Goal: Use online tool/utility: Utilize a website feature to perform a specific function

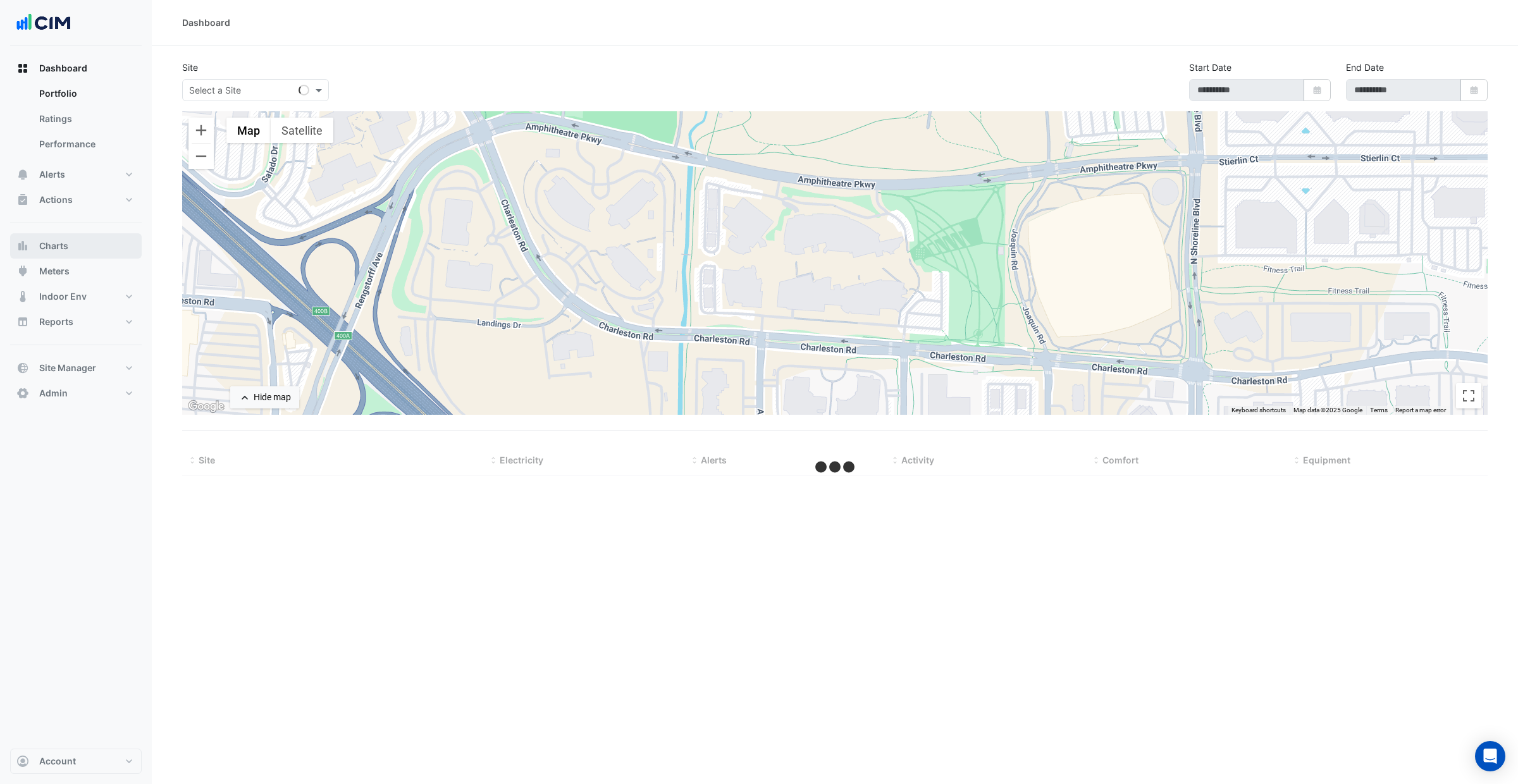
click at [88, 238] on button "Charts" at bounding box center [76, 246] width 131 height 25
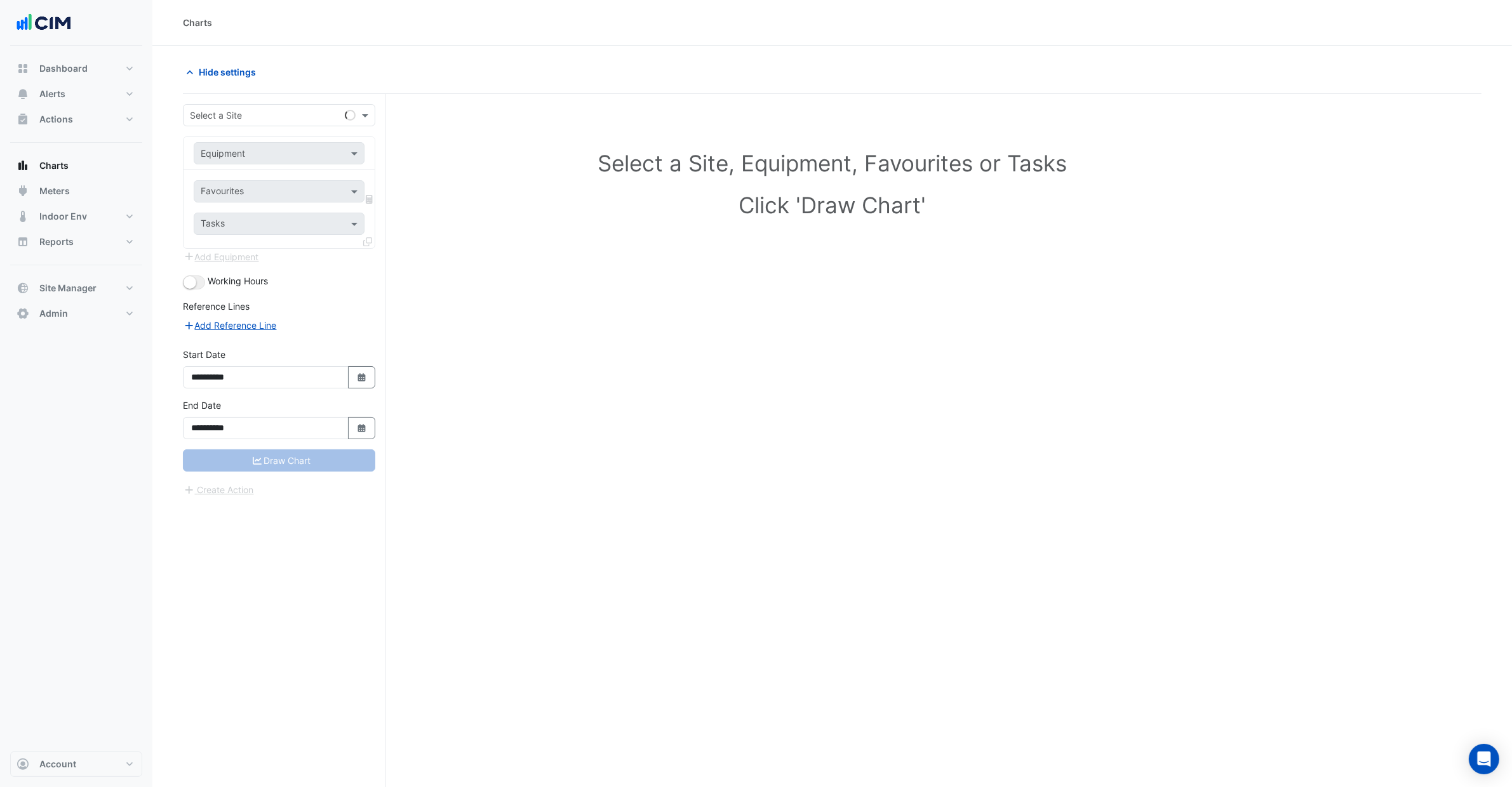
click at [280, 110] on input "text" at bounding box center [266, 116] width 153 height 13
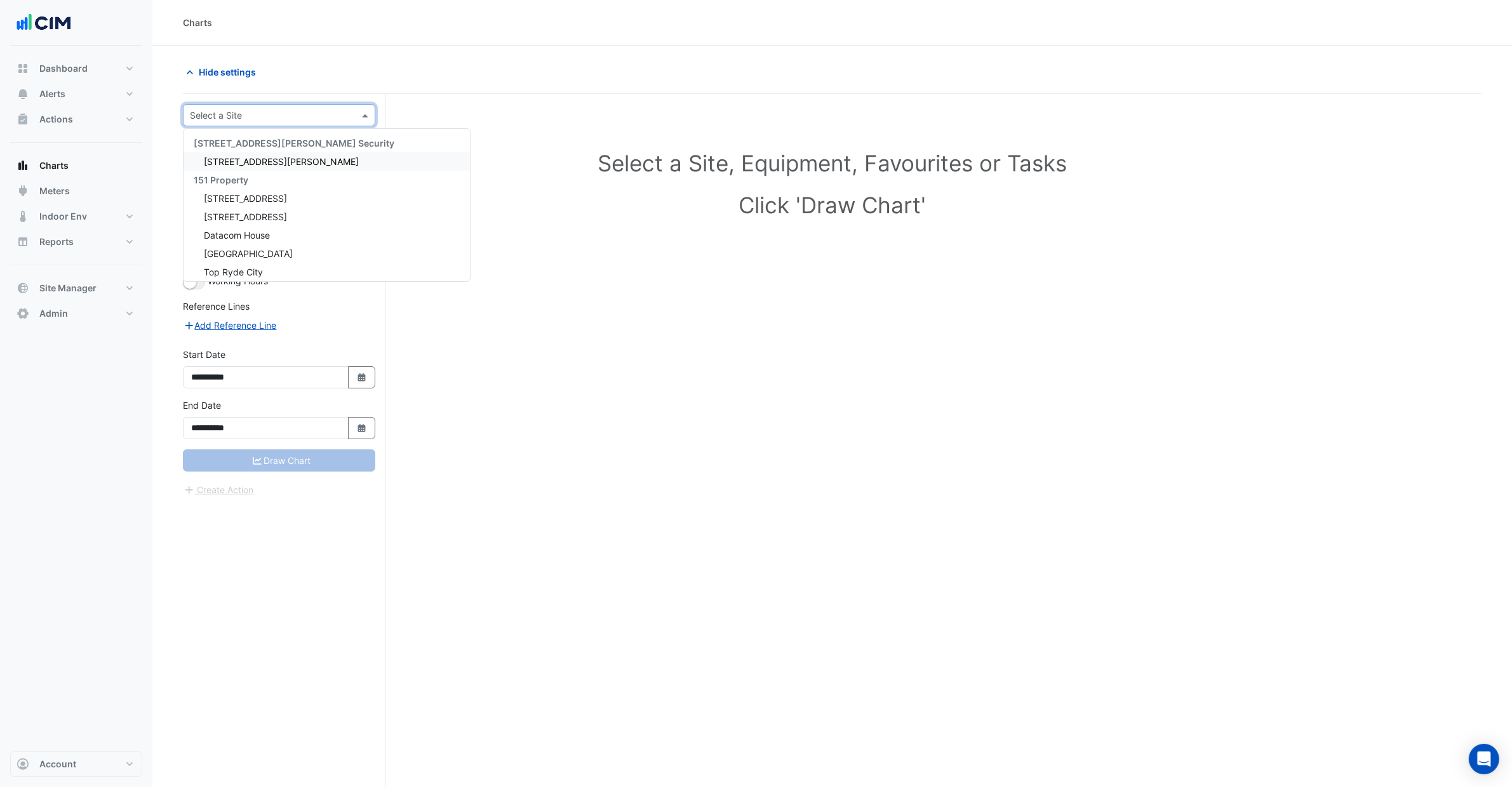
click at [243, 113] on input "text" at bounding box center [266, 116] width 153 height 13
click at [278, 190] on div "[STREET_ADDRESS]" at bounding box center [326, 198] width 287 height 18
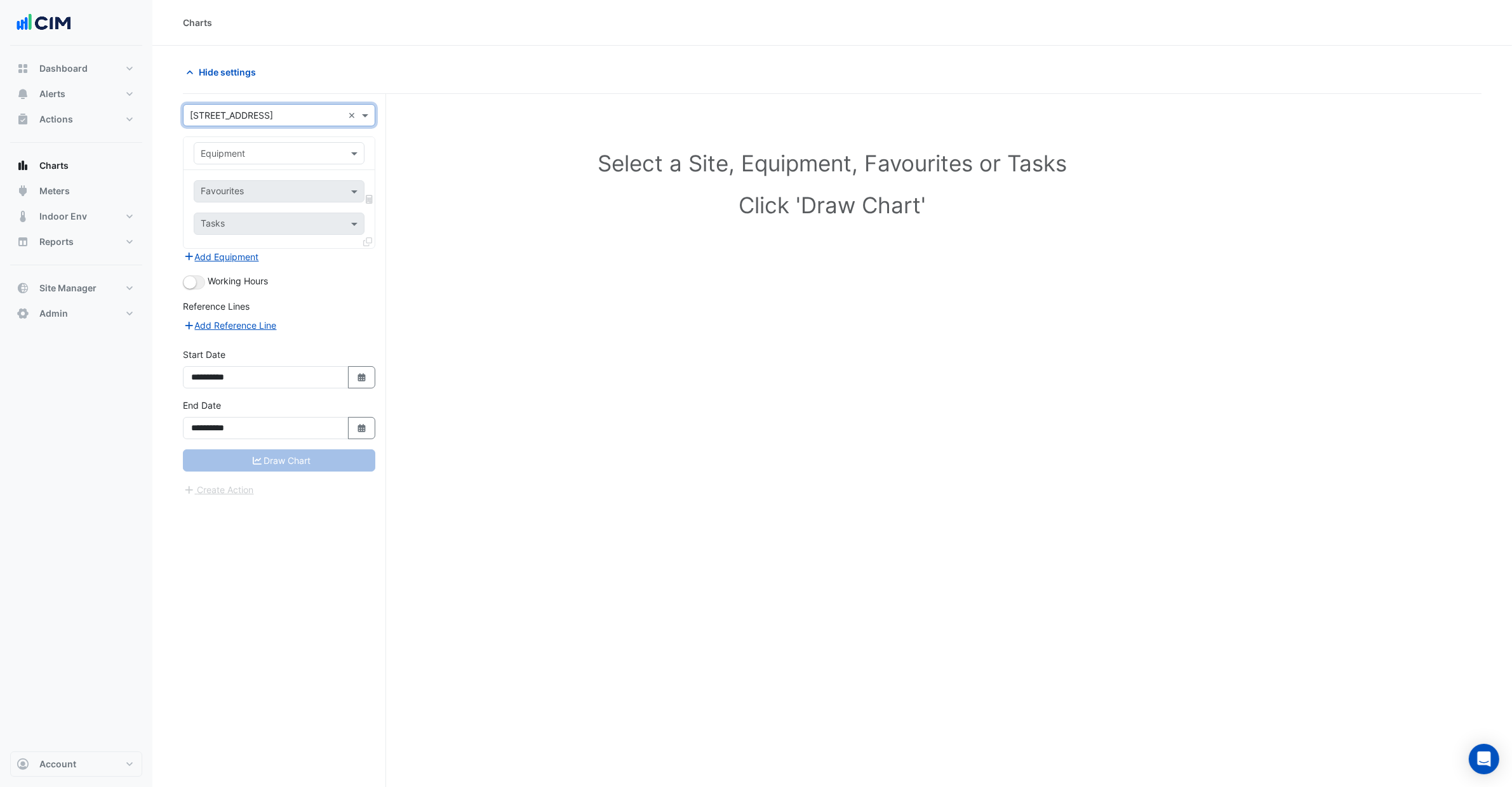
click at [243, 160] on div "Equipment" at bounding box center [279, 153] width 171 height 22
type input "**"
type input "*******"
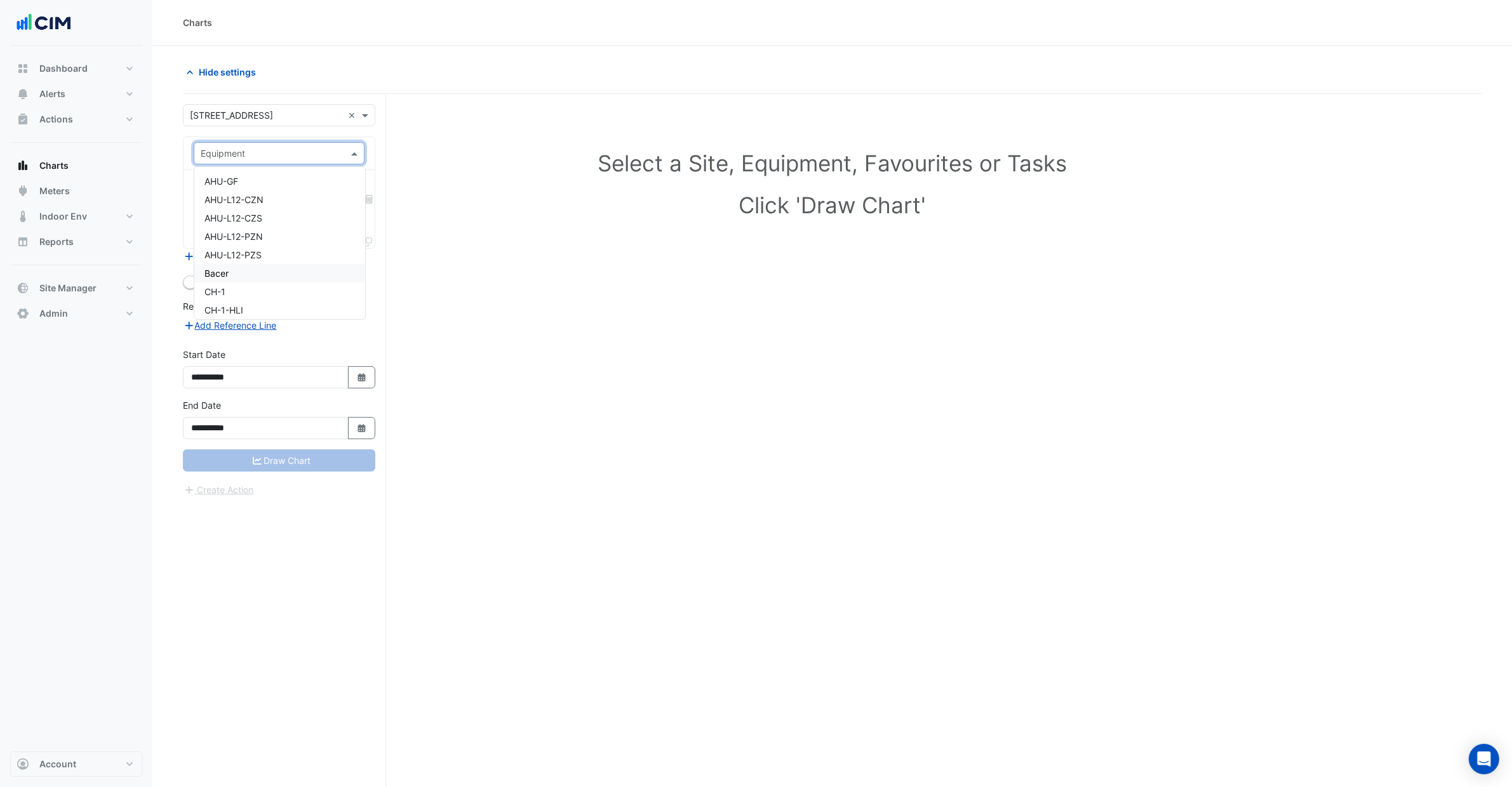
click at [346, 105] on div "× [STREET_ADDRESS] ×" at bounding box center [279, 115] width 192 height 22
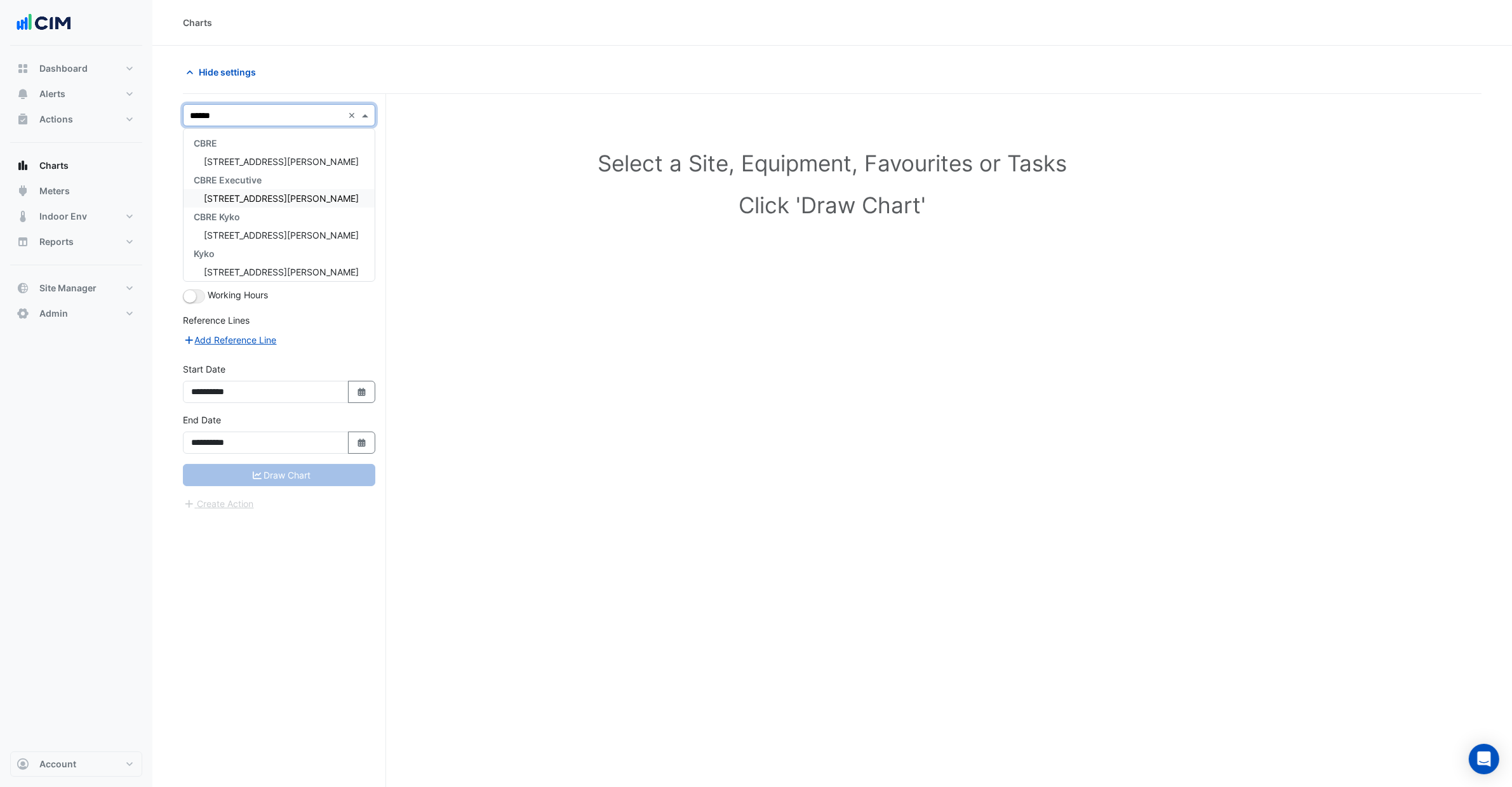
type input "*******"
click at [278, 160] on div "[STREET_ADDRESS][PERSON_NAME]" at bounding box center [279, 162] width 191 height 18
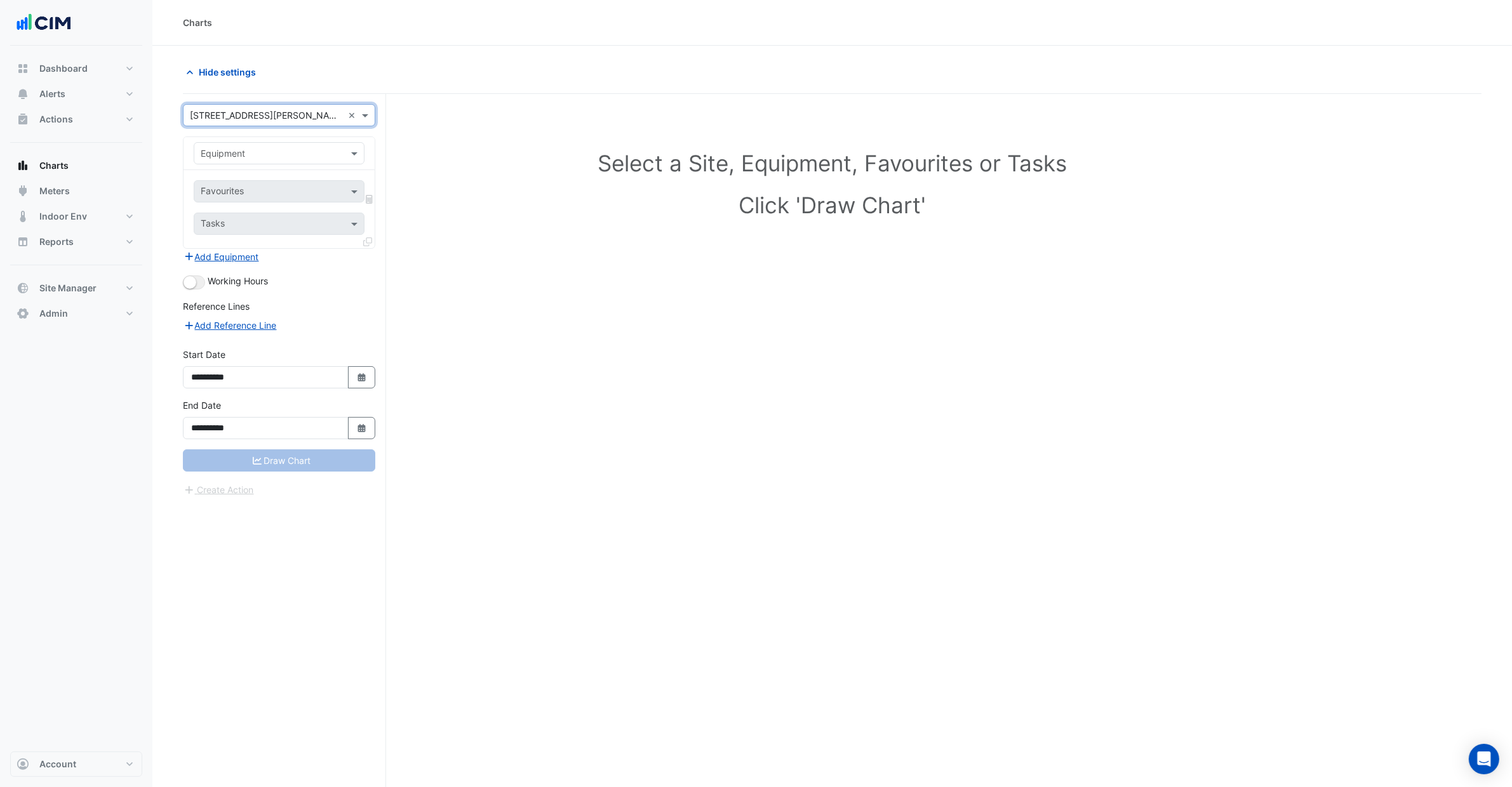
click at [209, 156] on input "text" at bounding box center [266, 153] width 131 height 13
type input "******"
click at [260, 184] on div "Weather" at bounding box center [279, 181] width 169 height 18
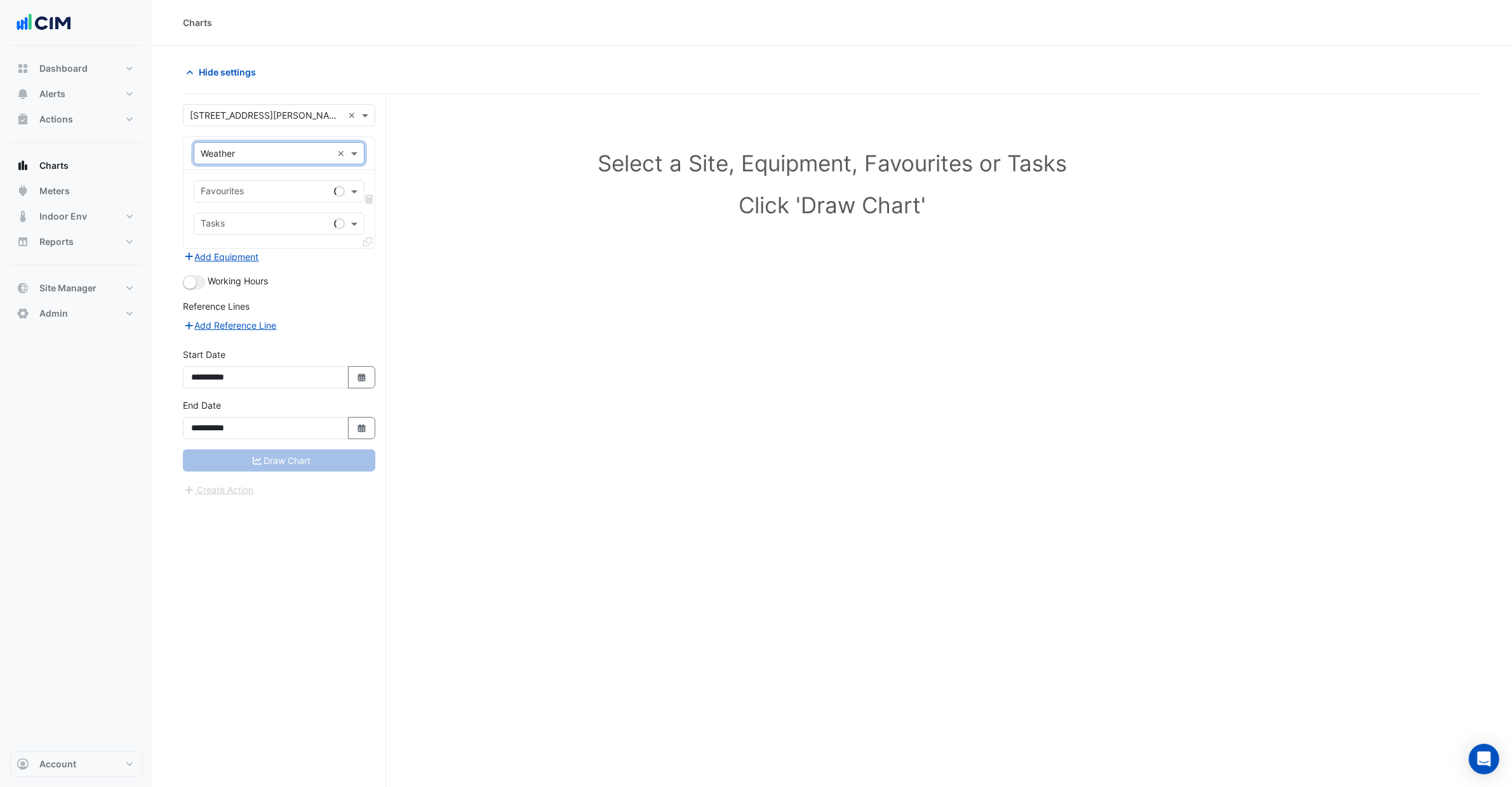
click at [259, 193] on input "text" at bounding box center [265, 192] width 128 height 13
click at [304, 286] on div "Weather Station Wind Direction" at bounding box center [279, 293] width 169 height 18
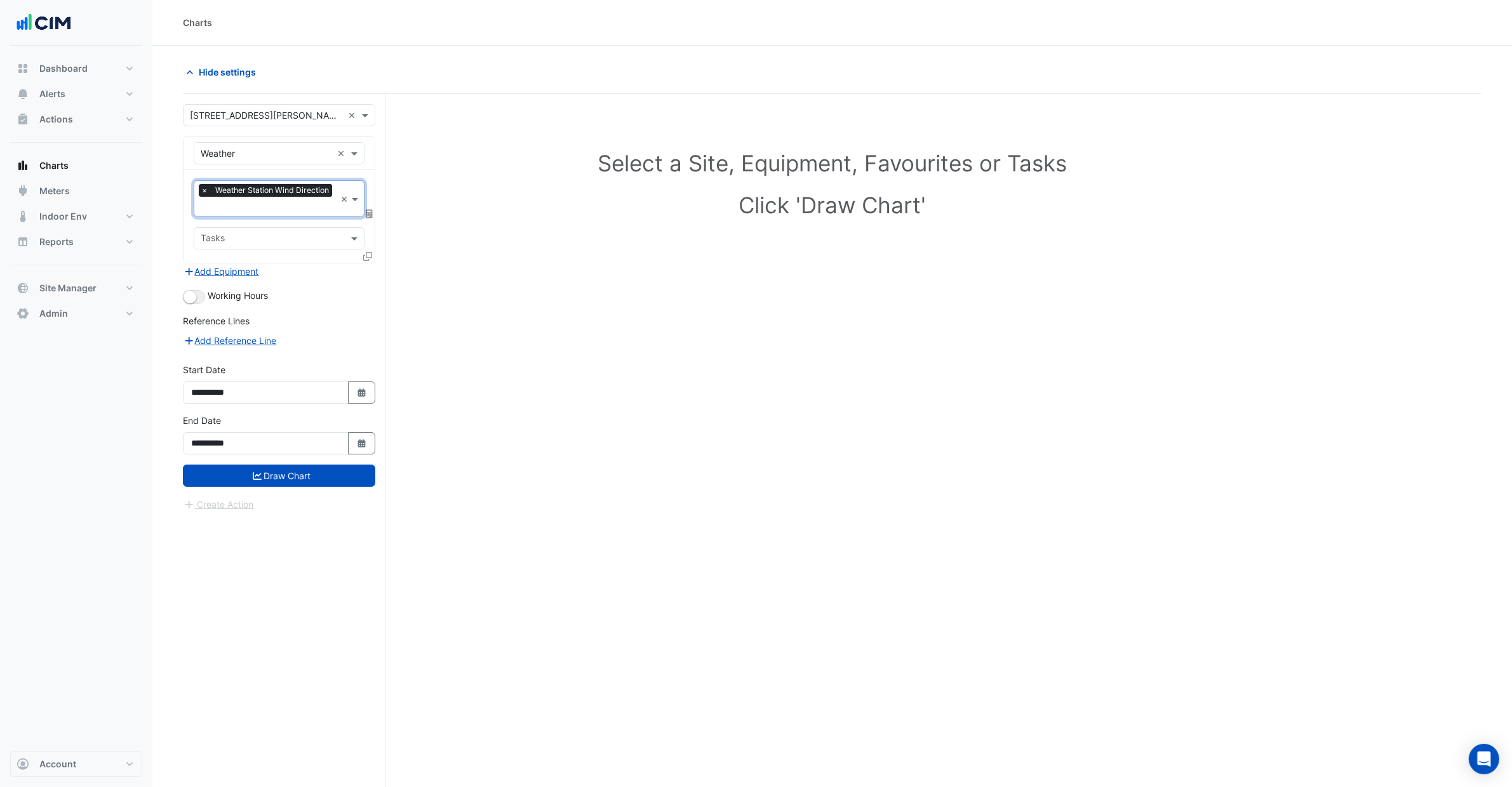
click at [275, 236] on input "text" at bounding box center [272, 239] width 142 height 13
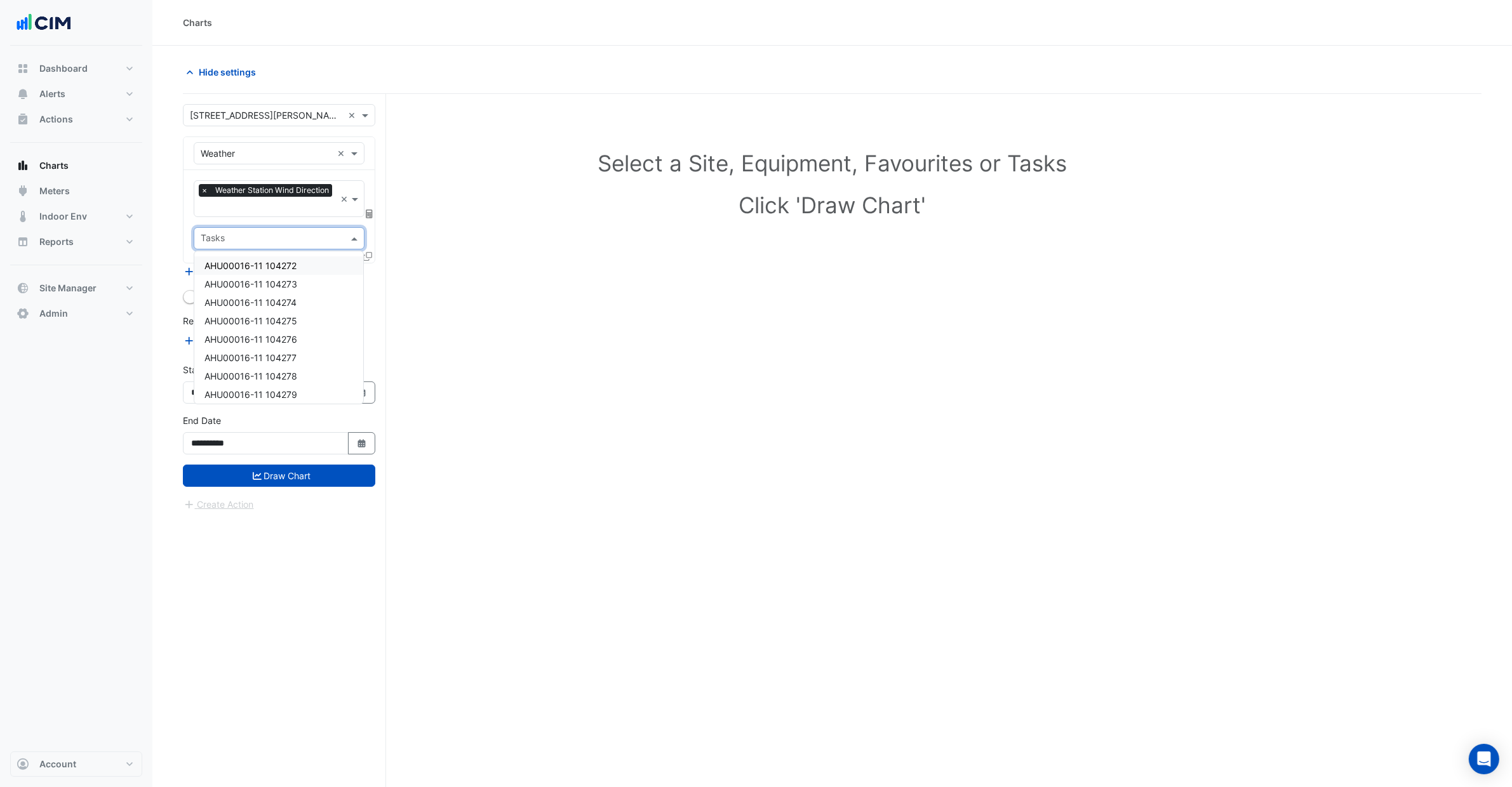
drag, startPoint x: 520, startPoint y: 218, endPoint x: 486, endPoint y: 232, distance: 36.8
click at [520, 218] on h1 "Click 'Draw Chart'" at bounding box center [832, 205] width 1243 height 26
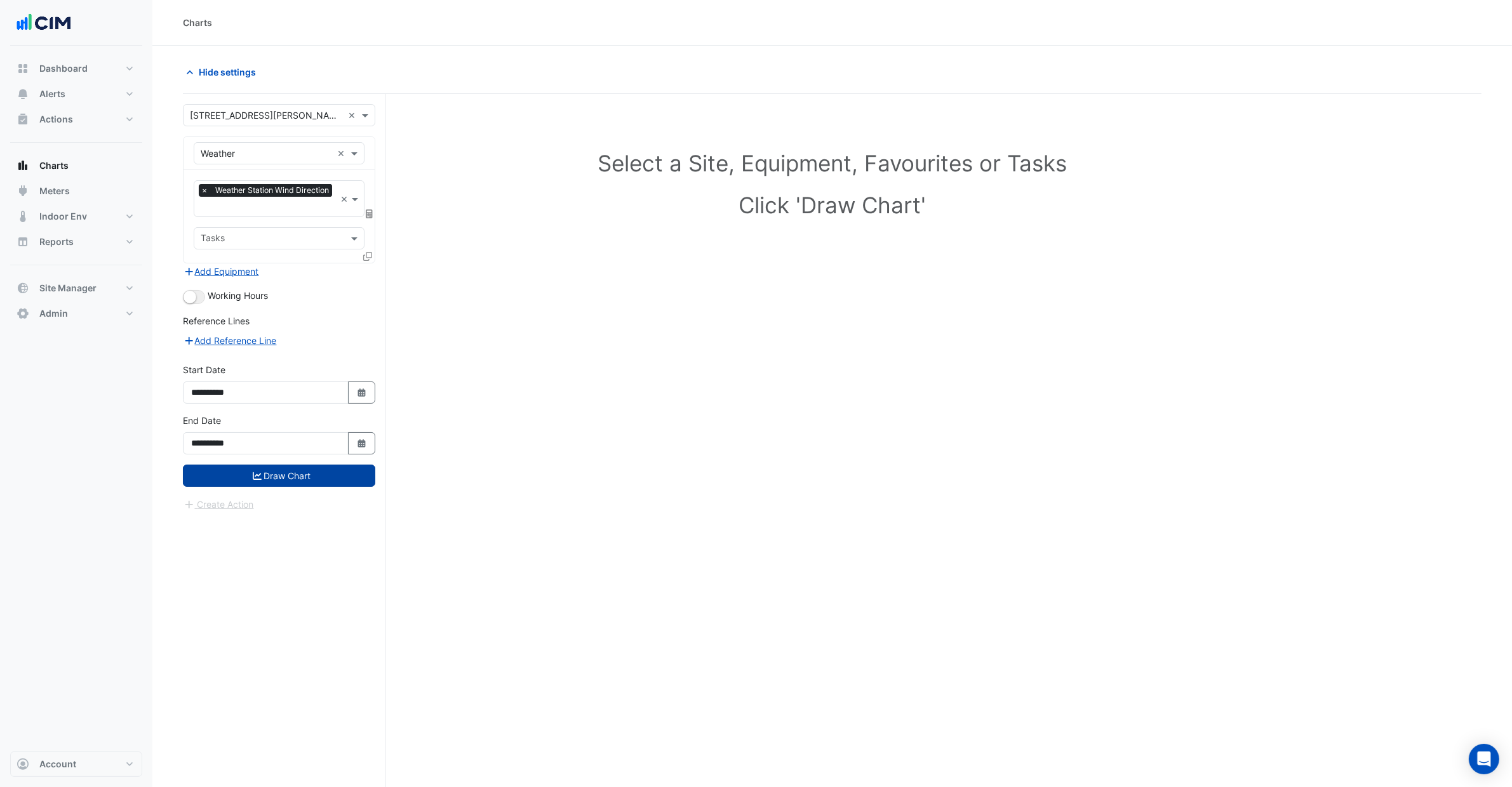
click at [334, 483] on button "Draw Chart" at bounding box center [279, 476] width 192 height 22
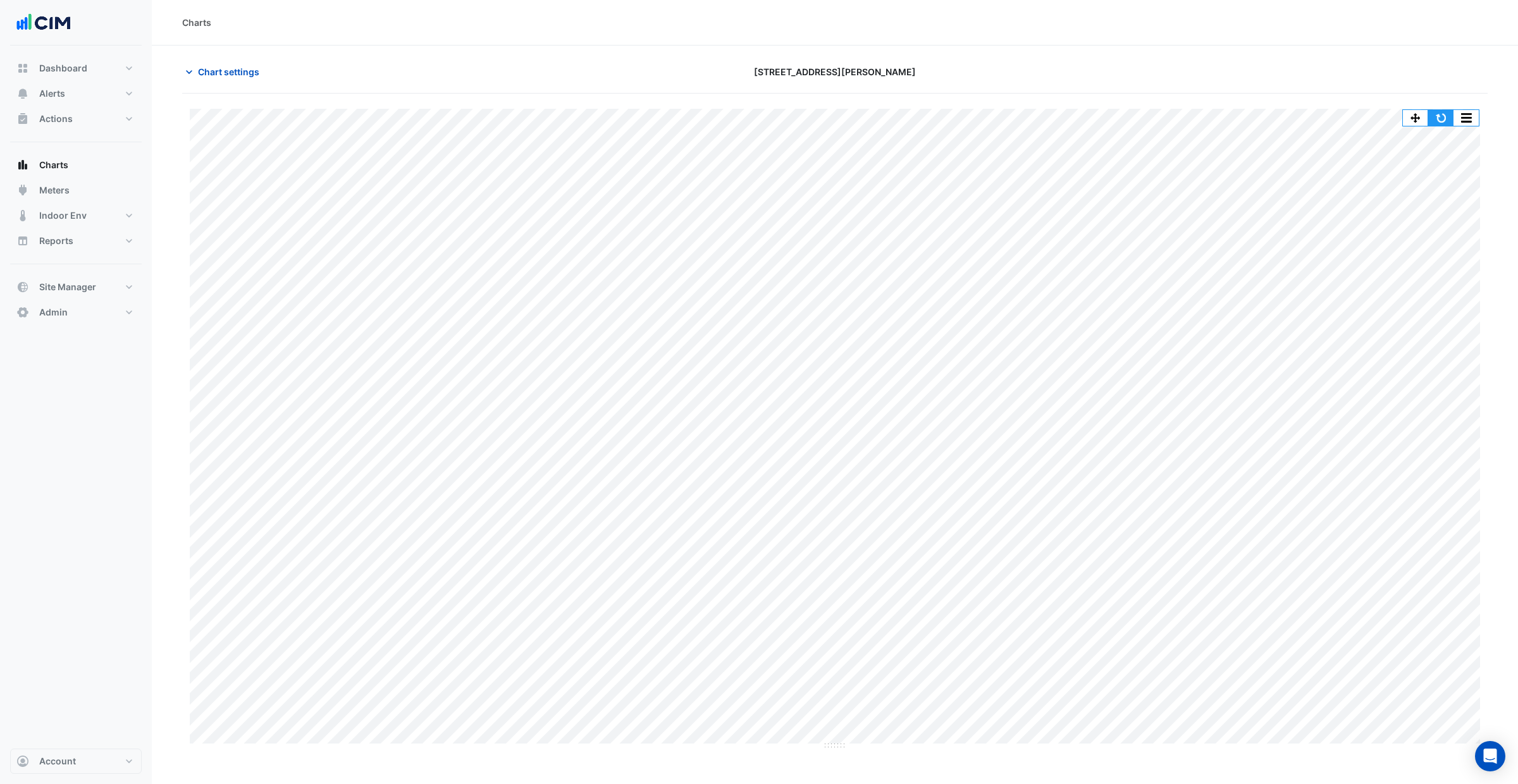
click at [1446, 122] on button "button" at bounding box center [1441, 117] width 25 height 16
click at [226, 65] on span "Chart settings" at bounding box center [229, 72] width 61 height 13
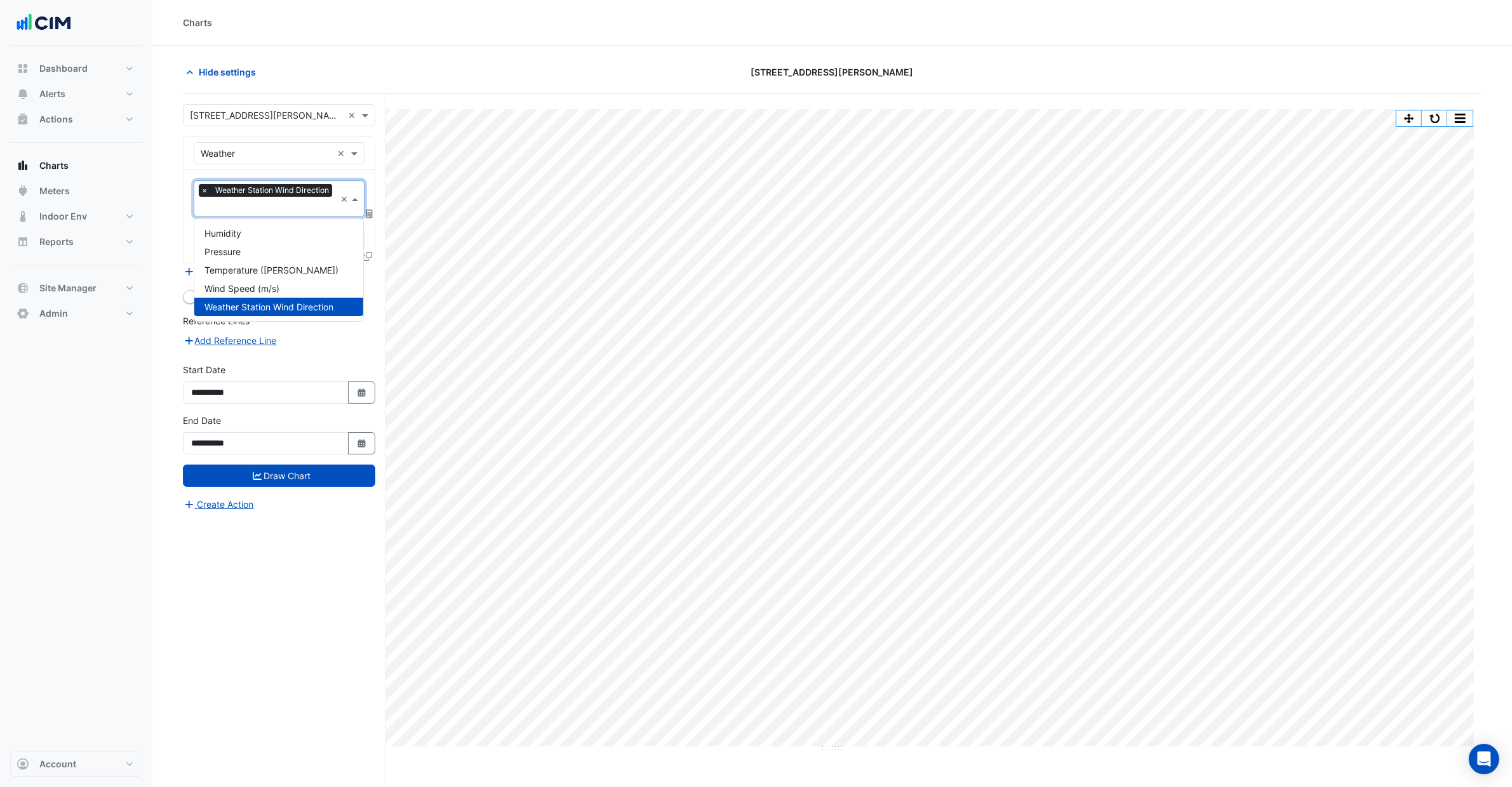
click at [282, 195] on span "Weather Station Wind Direction" at bounding box center [272, 190] width 120 height 13
click at [279, 287] on span "Wind Speed (m/s)" at bounding box center [241, 288] width 75 height 10
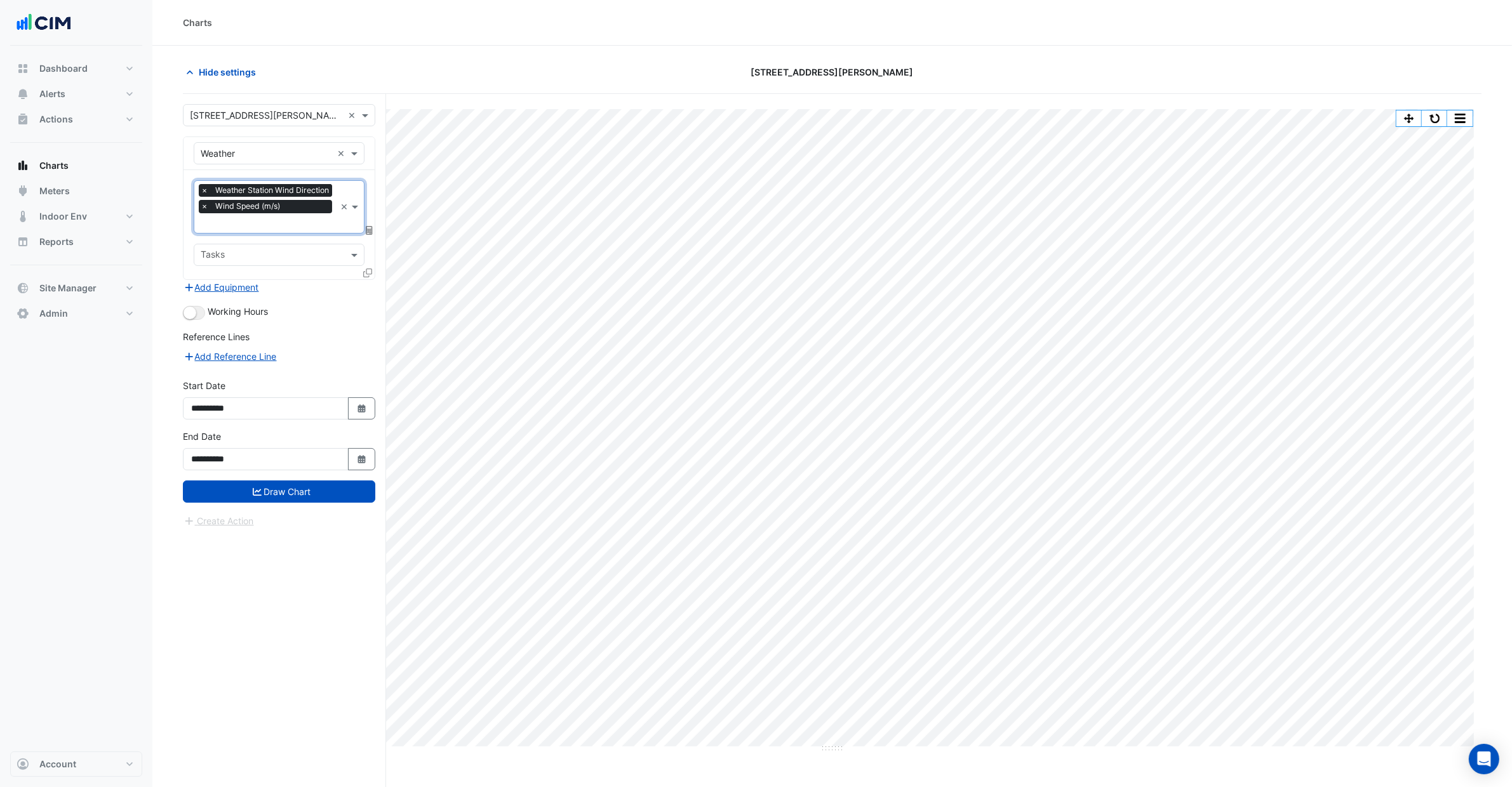
click at [266, 503] on button "Draw Chart" at bounding box center [279, 491] width 192 height 22
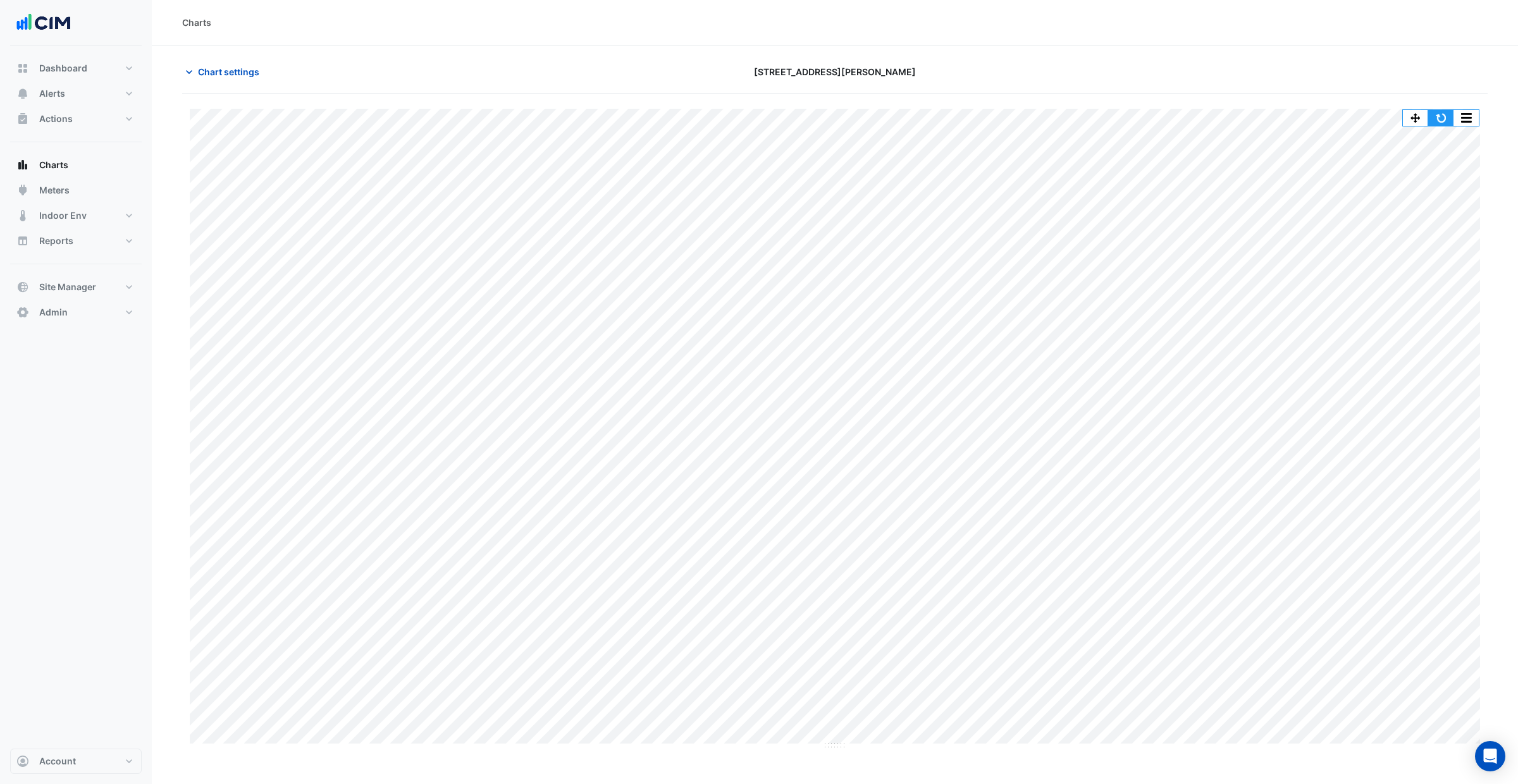
click at [1440, 124] on button "button" at bounding box center [1441, 117] width 25 height 16
click at [1470, 124] on button "button" at bounding box center [1467, 117] width 25 height 16
click at [1353, 103] on div "Split by Unit Split All Print Save as JPEG Save as PNG Pivot Data Table Export …" at bounding box center [834, 422] width 1305 height 656
click at [1456, 110] on button "button" at bounding box center [1467, 117] width 25 height 16
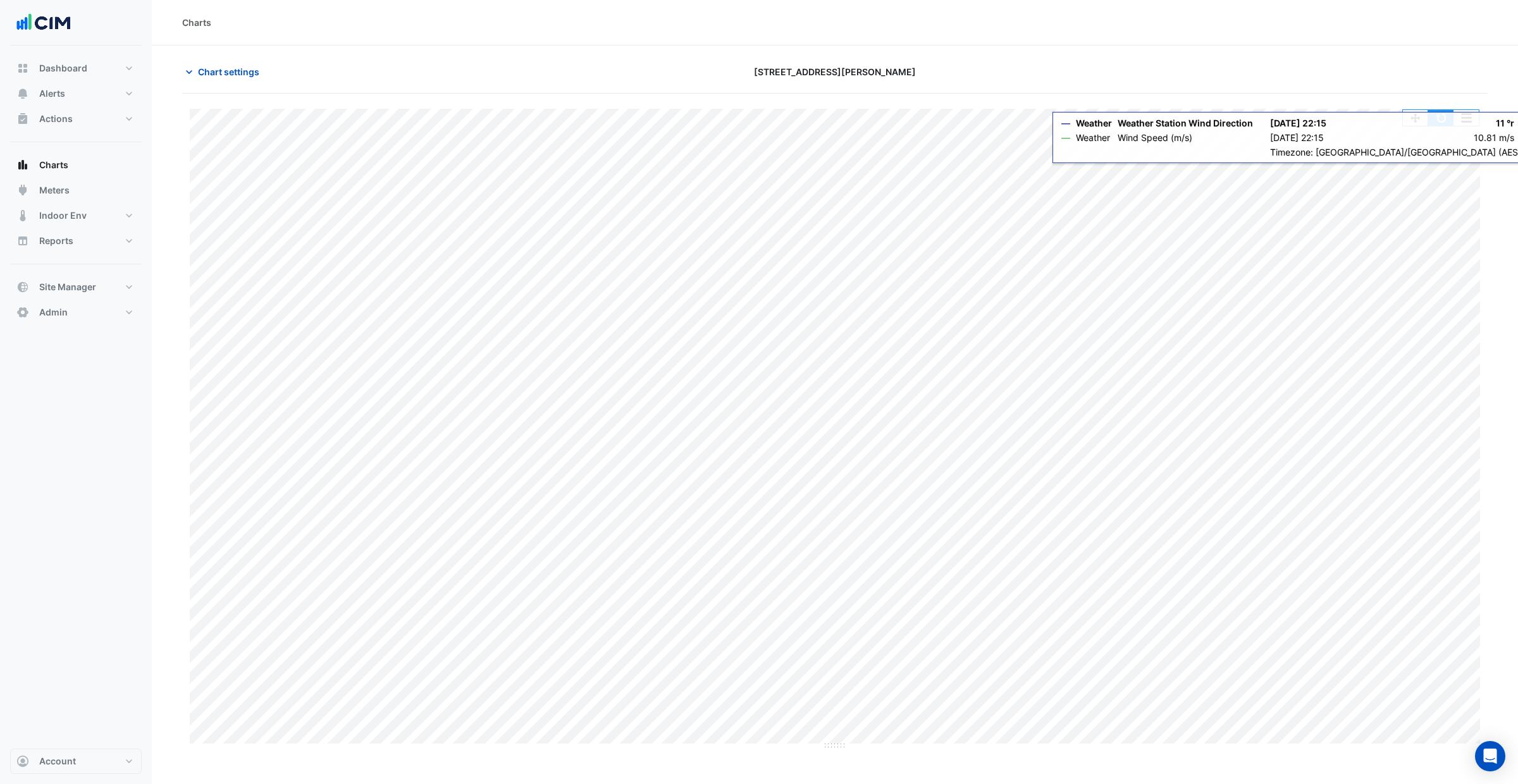
click at [1442, 119] on button "button" at bounding box center [1441, 117] width 25 height 16
